Goal: Transaction & Acquisition: Purchase product/service

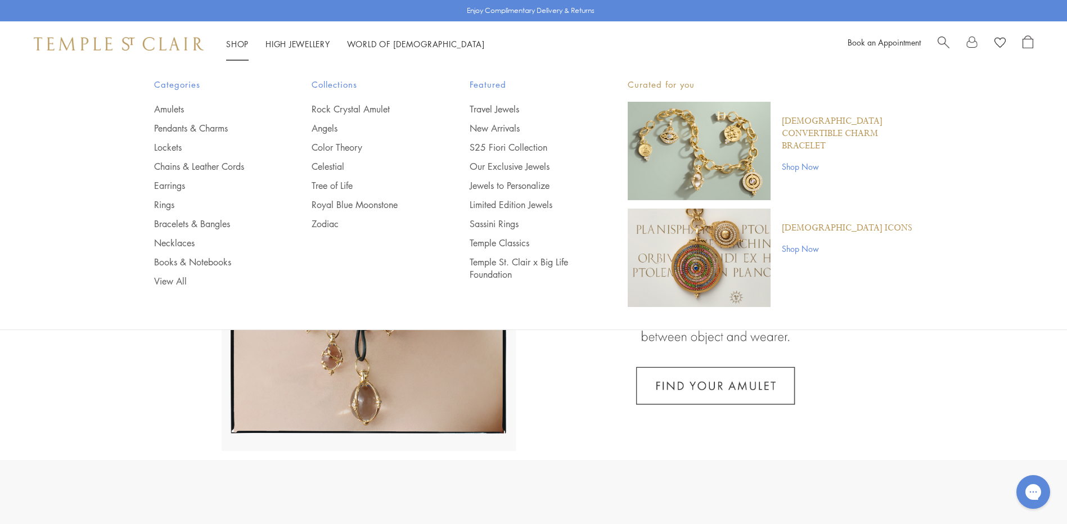
click at [232, 42] on link "Shop Shop" at bounding box center [237, 43] width 23 height 11
click at [164, 206] on link "Rings" at bounding box center [210, 205] width 113 height 12
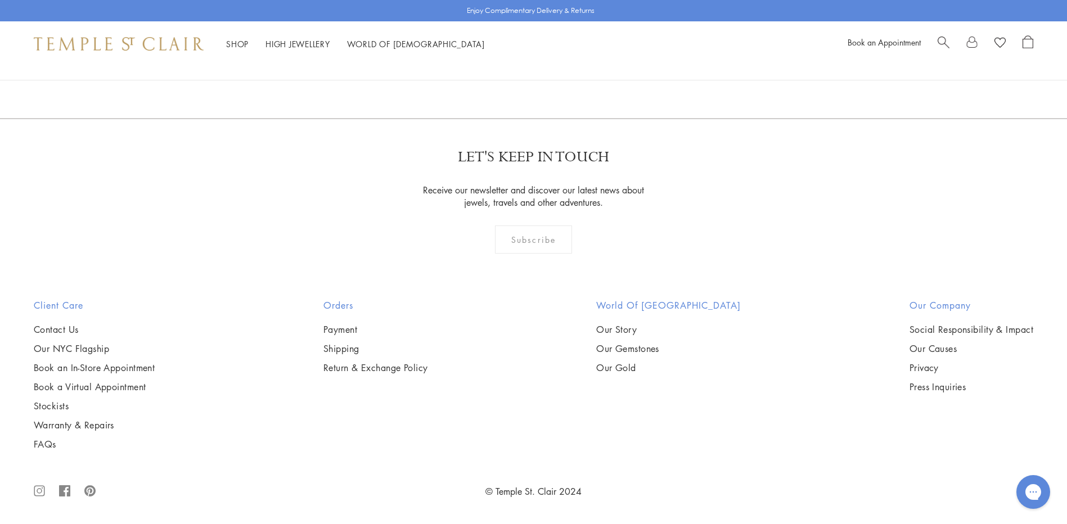
scroll to position [4896, 0]
click at [0, 0] on img at bounding box center [0, 0] width 0 height 0
